Goal: Information Seeking & Learning: Learn about a topic

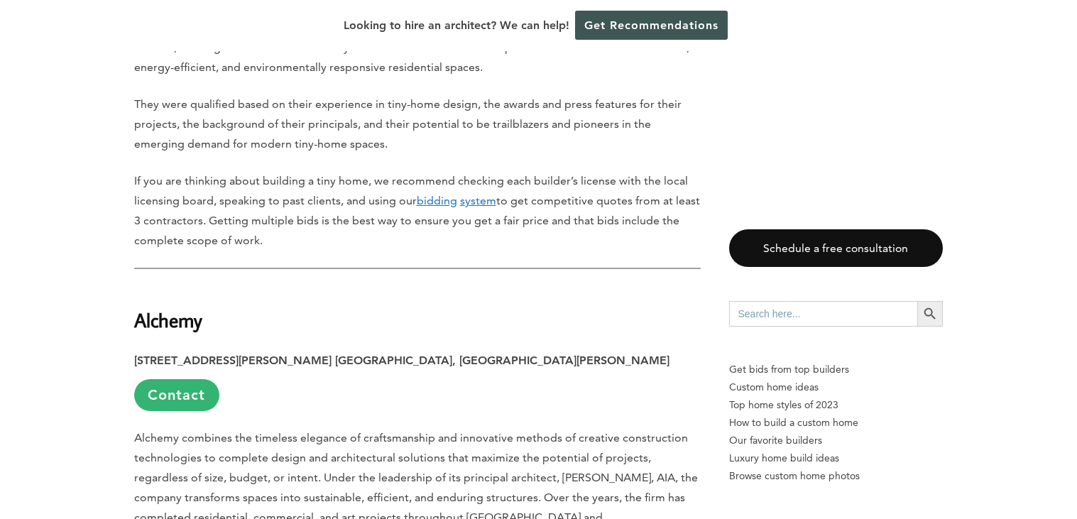
scroll to position [928, 0]
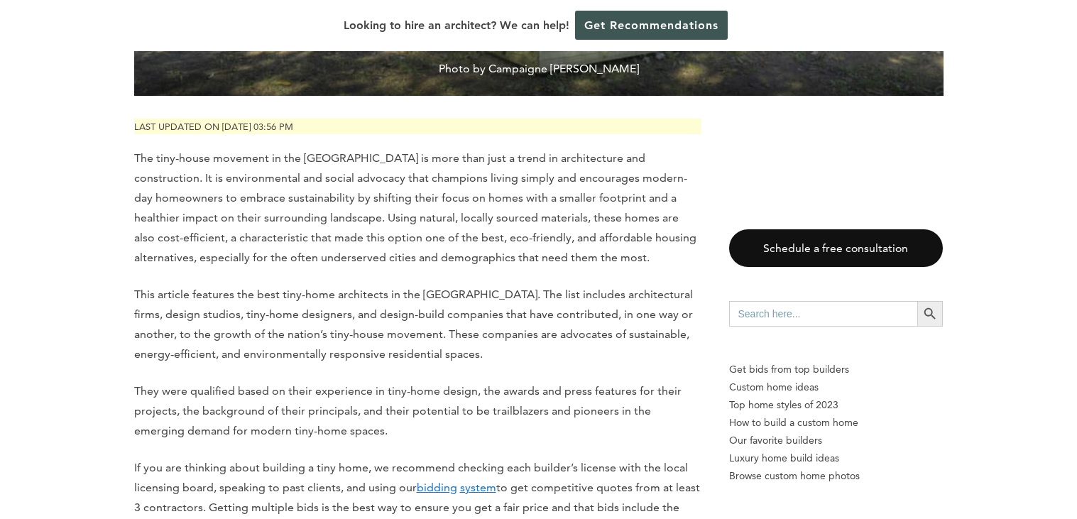
scroll to position [639, 0]
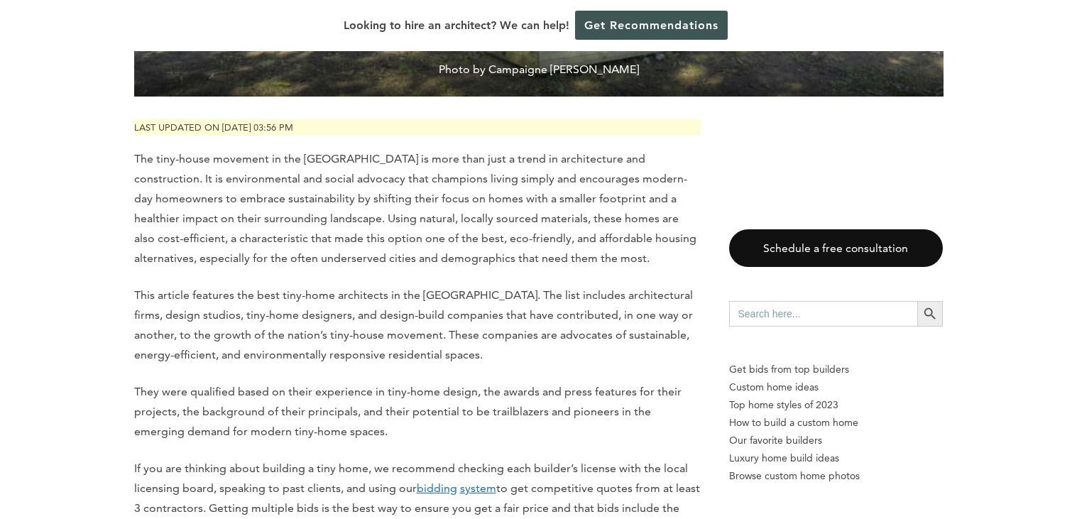
drag, startPoint x: 0, startPoint y: 0, endPoint x: 810, endPoint y: 150, distance: 823.7
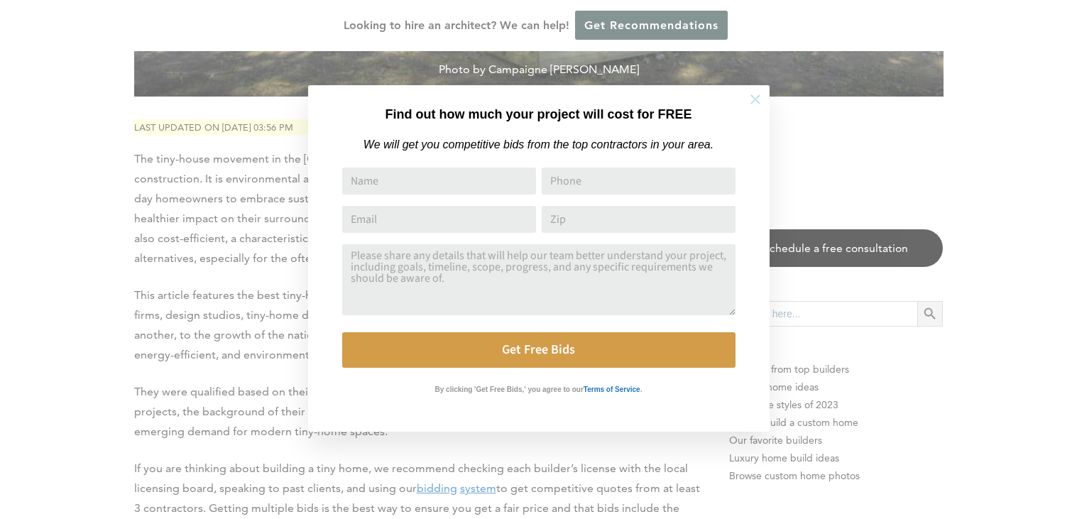
drag, startPoint x: 745, startPoint y: 100, endPoint x: 756, endPoint y: 101, distance: 10.7
click at [756, 101] on button at bounding box center [755, 100] width 50 height 50
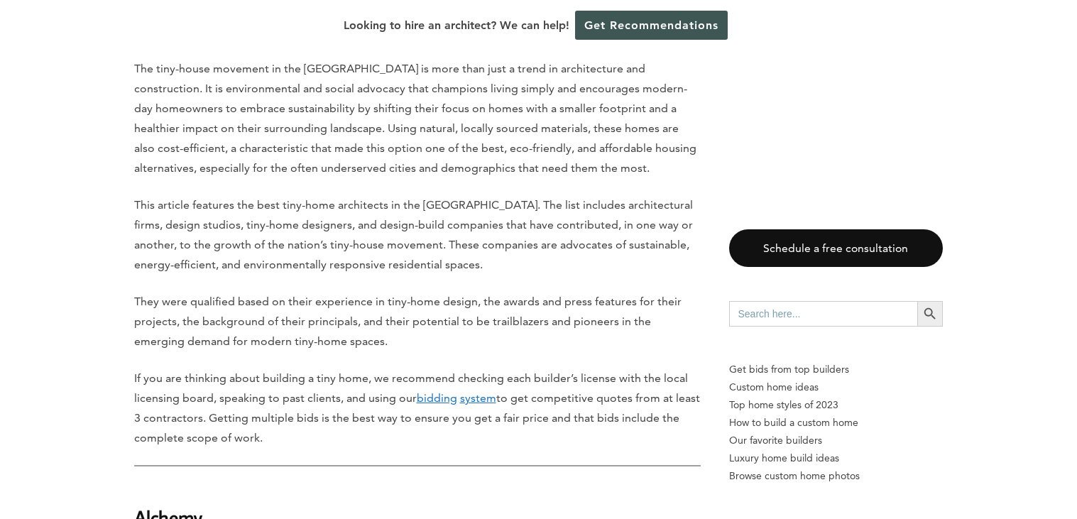
scroll to position [740, 0]
